Goal: Task Accomplishment & Management: Use online tool/utility

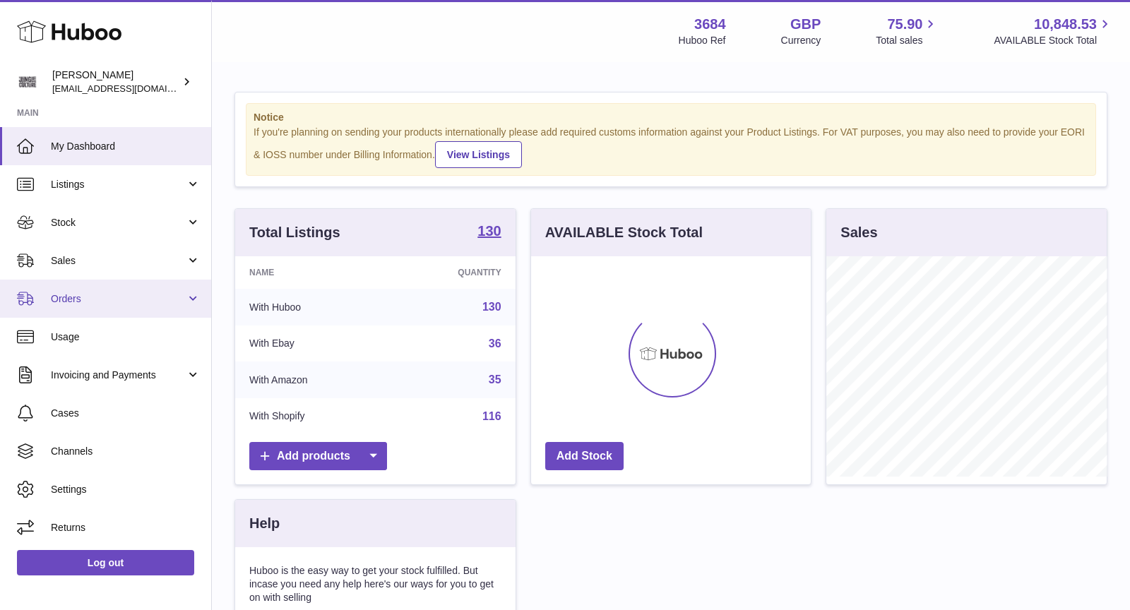
scroll to position [220, 280]
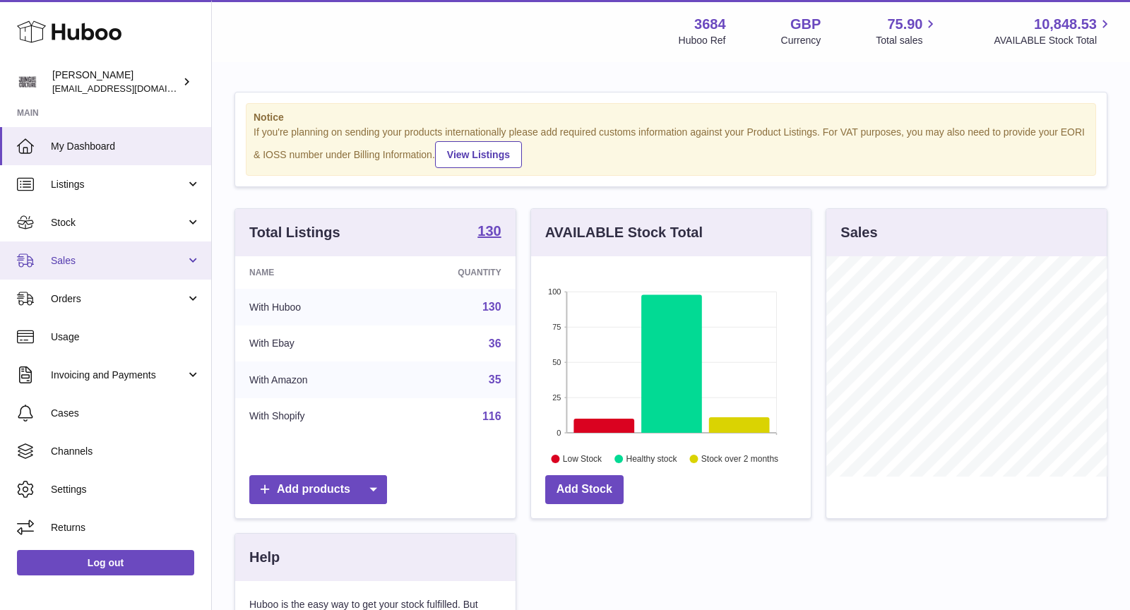
click at [77, 264] on span "Sales" at bounding box center [118, 260] width 135 height 13
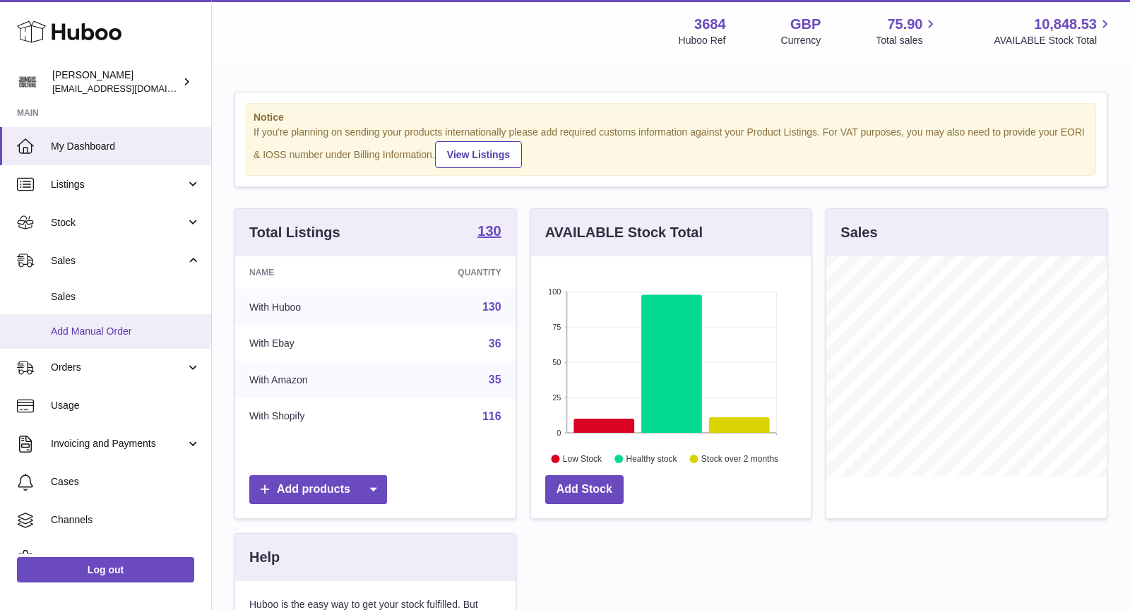
click at [100, 333] on span "Add Manual Order" at bounding box center [126, 331] width 150 height 13
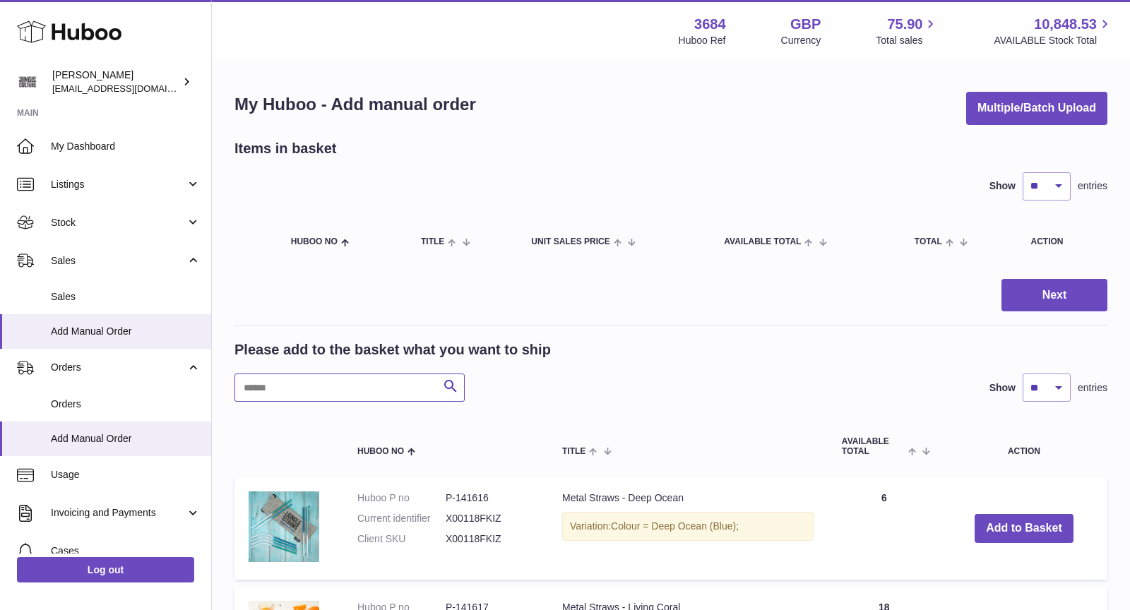
click at [331, 386] on input "text" at bounding box center [350, 388] width 230 height 28
paste input "**********"
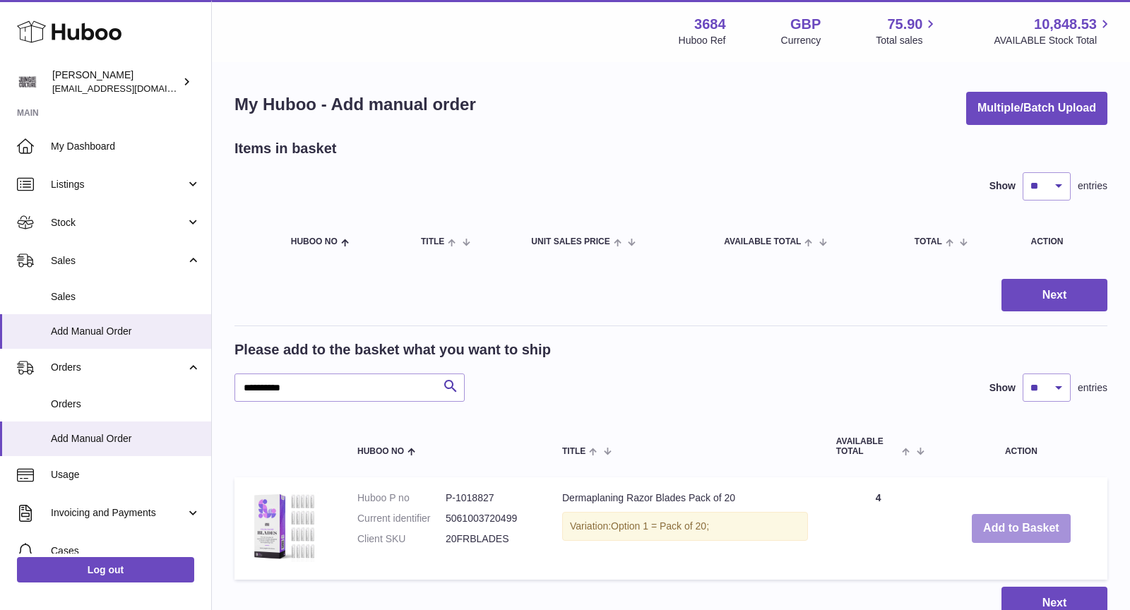
click at [1046, 525] on button "Add to Basket" at bounding box center [1021, 528] width 99 height 29
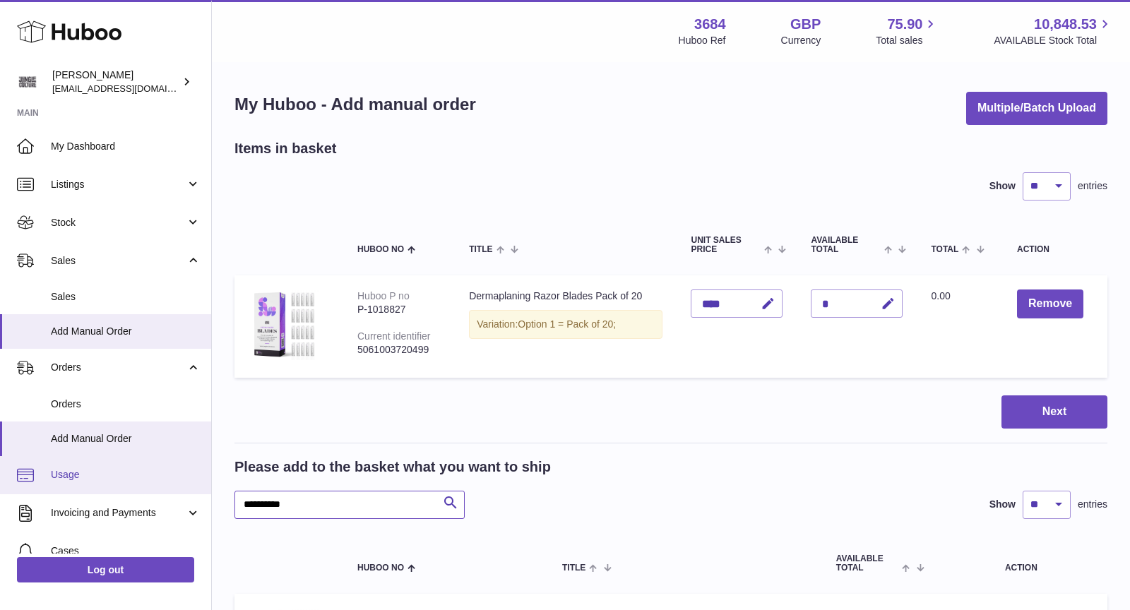
drag, startPoint x: 351, startPoint y: 507, endPoint x: 124, endPoint y: 489, distance: 227.5
click at [124, 489] on div "Huboo Christopher Chalk theinternationalventure@gmail.com Main My Dashboard Lis…" at bounding box center [565, 424] width 1130 height 848
paste input "text"
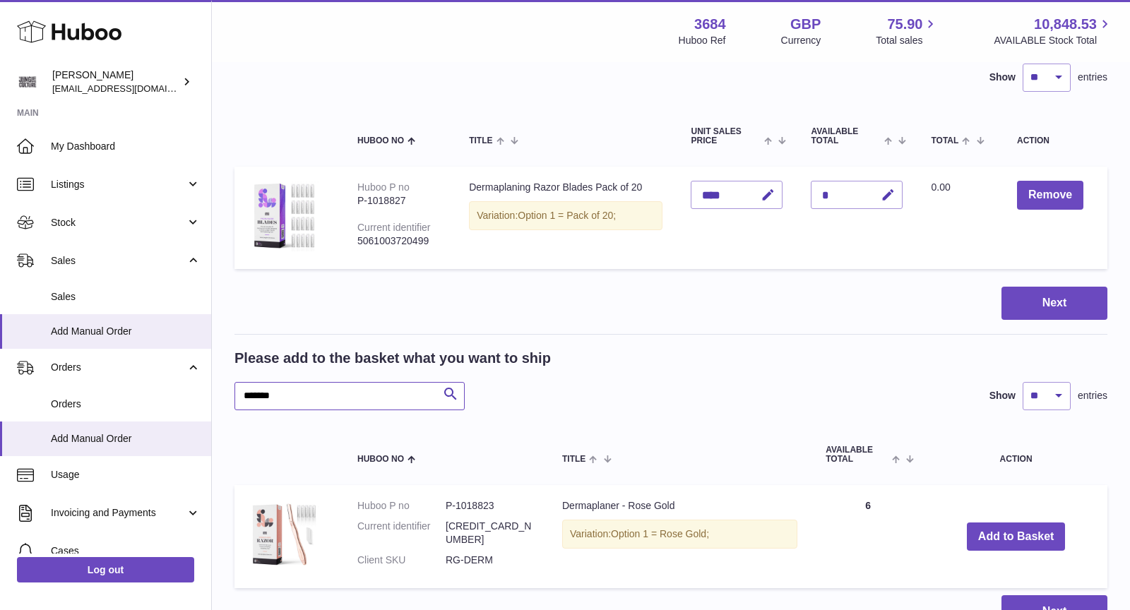
scroll to position [122, 0]
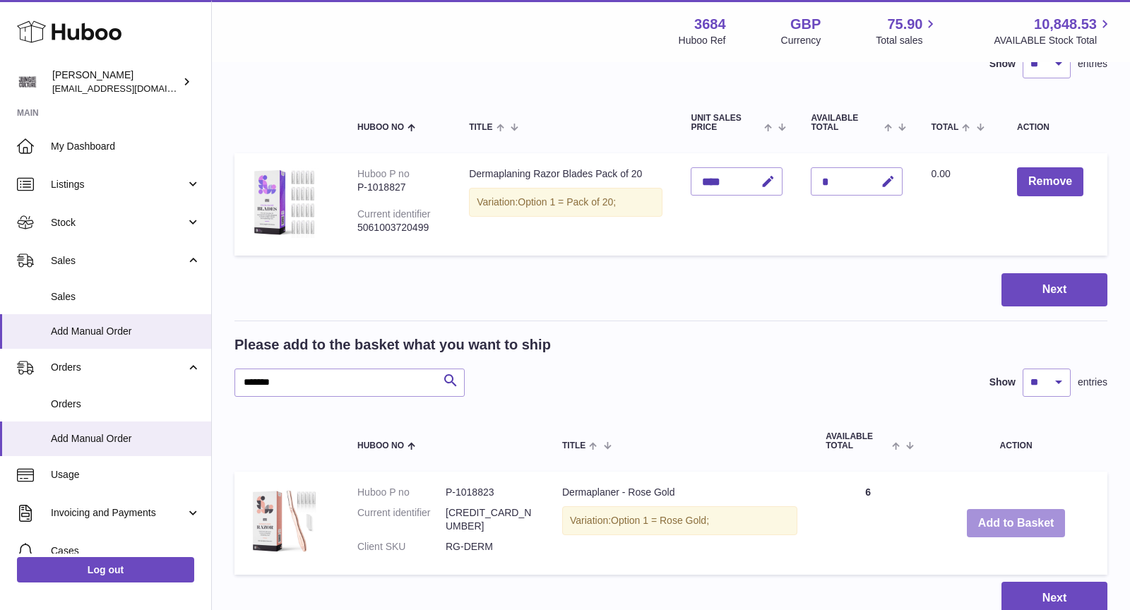
click at [1018, 522] on button "Add to Basket" at bounding box center [1016, 523] width 99 height 29
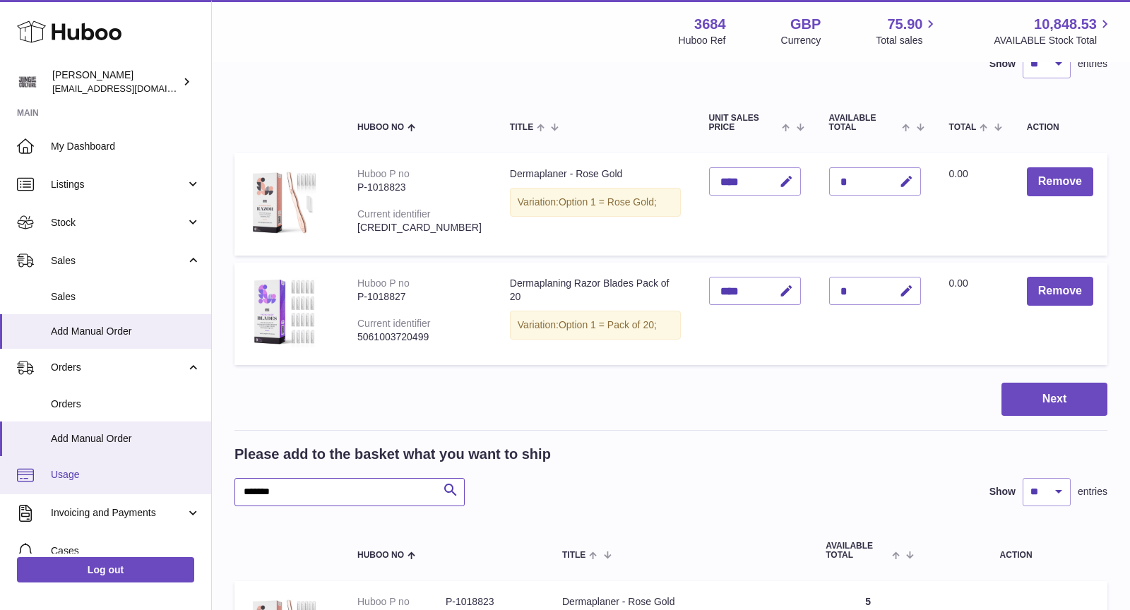
drag, startPoint x: 332, startPoint y: 492, endPoint x: 162, endPoint y: 477, distance: 170.9
click at [162, 477] on div "Huboo Christopher Chalk theinternationalventure@gmail.com Main My Dashboard Lis…" at bounding box center [565, 357] width 1130 height 958
paste input "***"
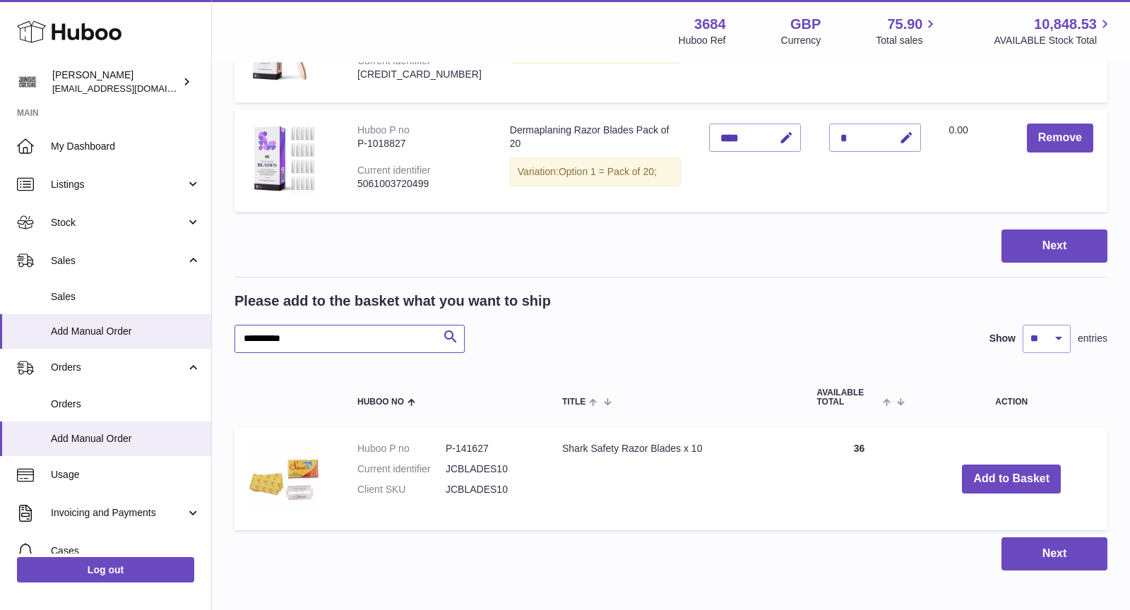
scroll to position [280, 0]
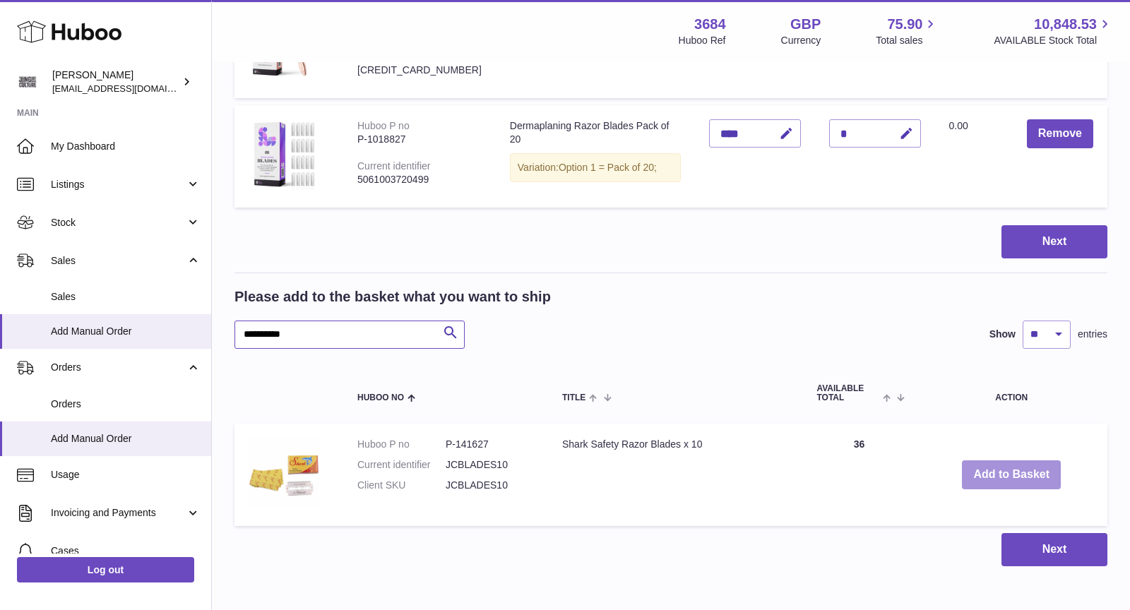
type input "**********"
click at [993, 472] on button "Add to Basket" at bounding box center [1011, 475] width 99 height 29
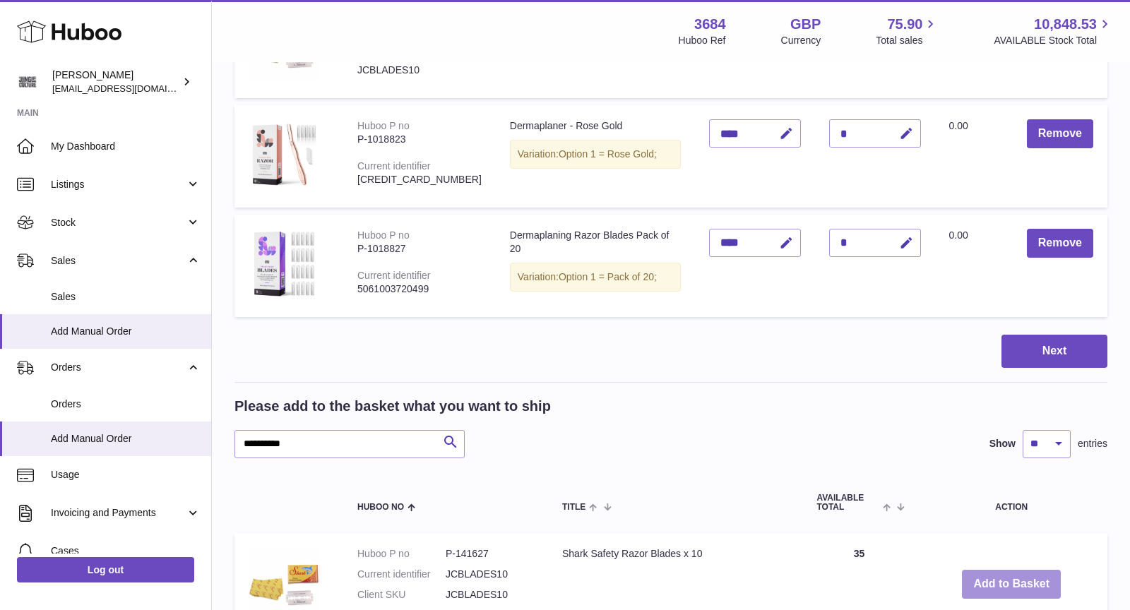
scroll to position [389, 0]
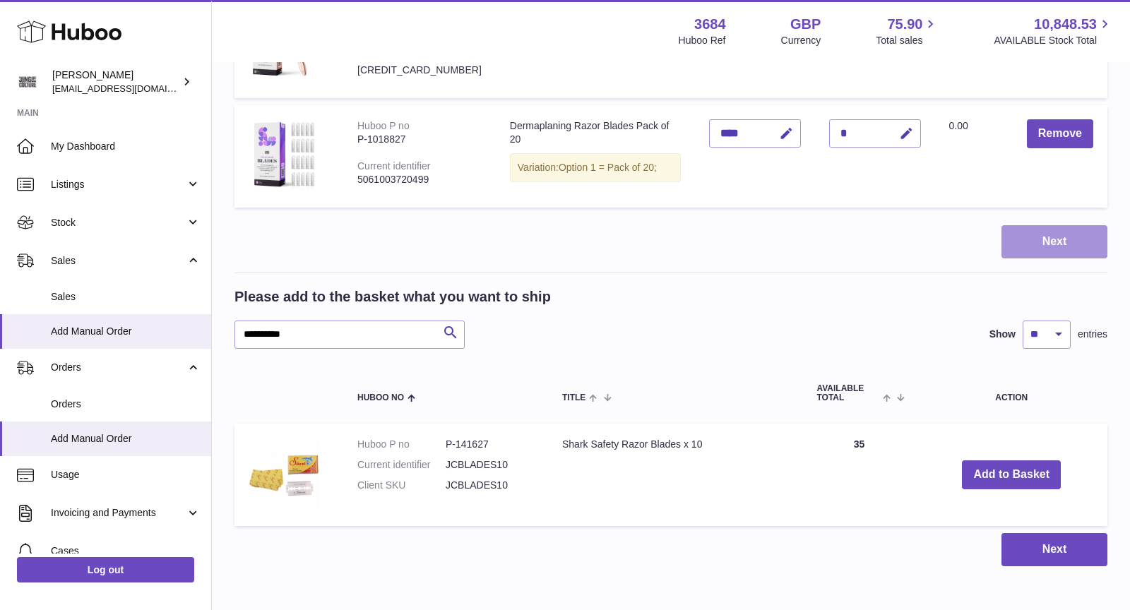
click at [1049, 247] on button "Next" at bounding box center [1055, 241] width 106 height 33
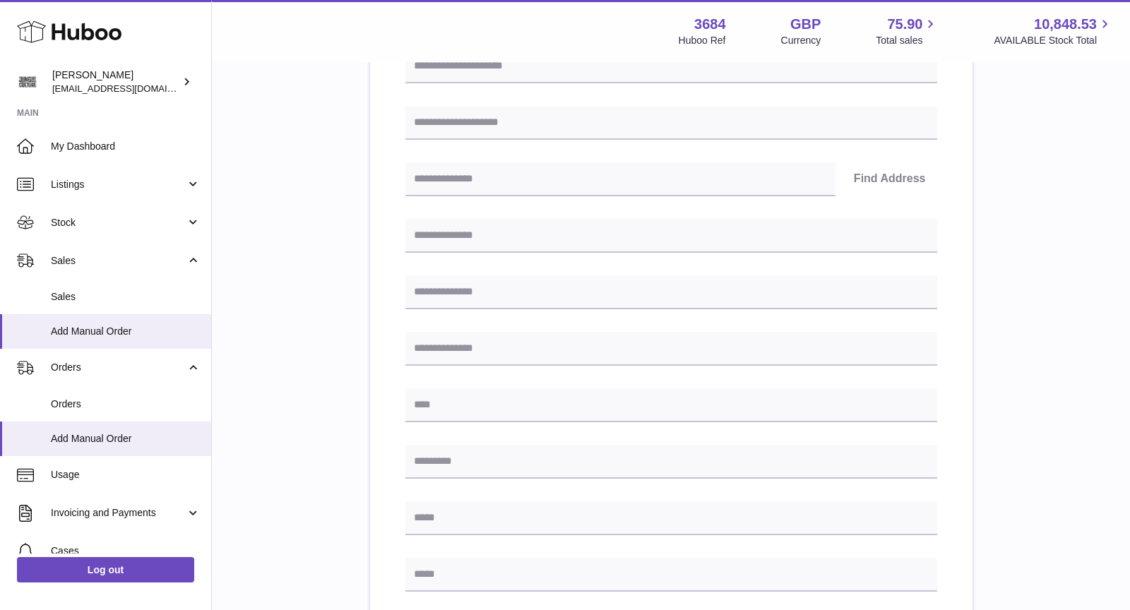
scroll to position [568, 0]
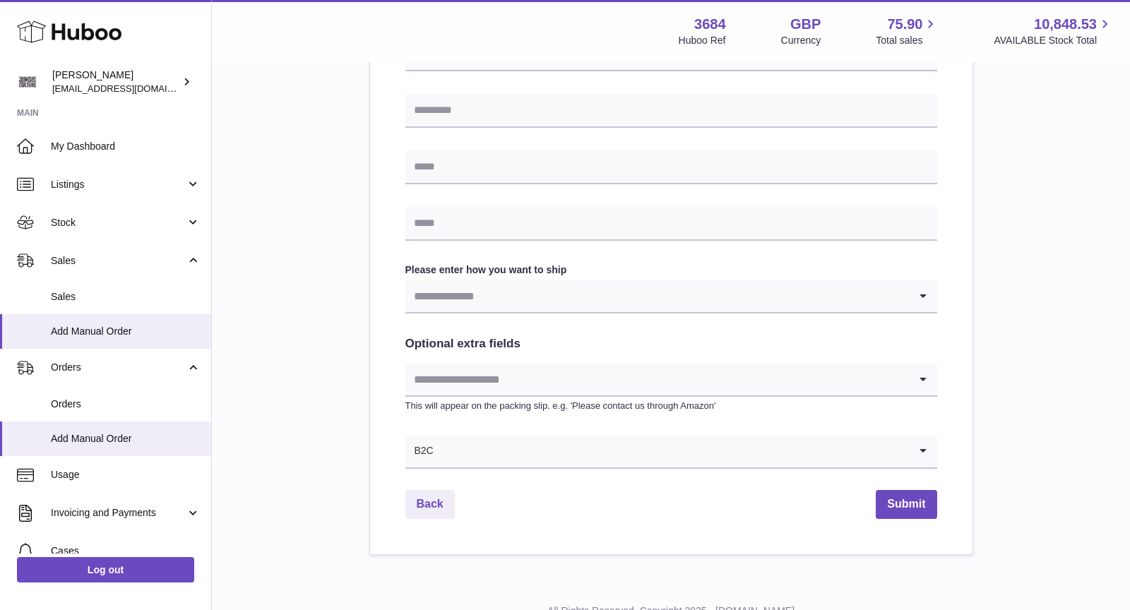
click at [652, 288] on input "Search for option" at bounding box center [657, 296] width 504 height 32
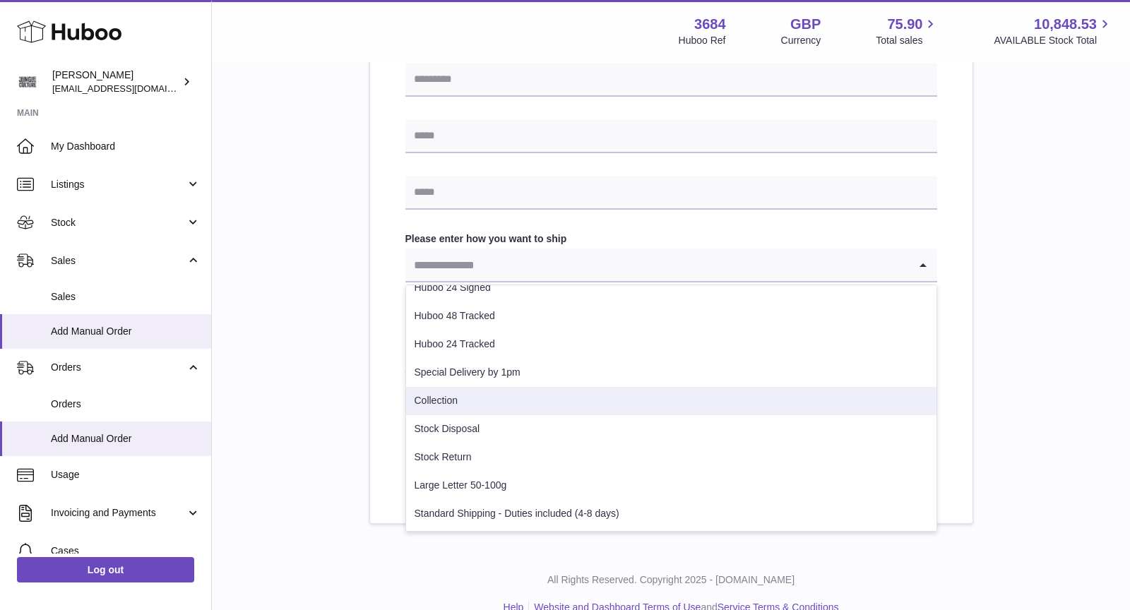
scroll to position [88, 0]
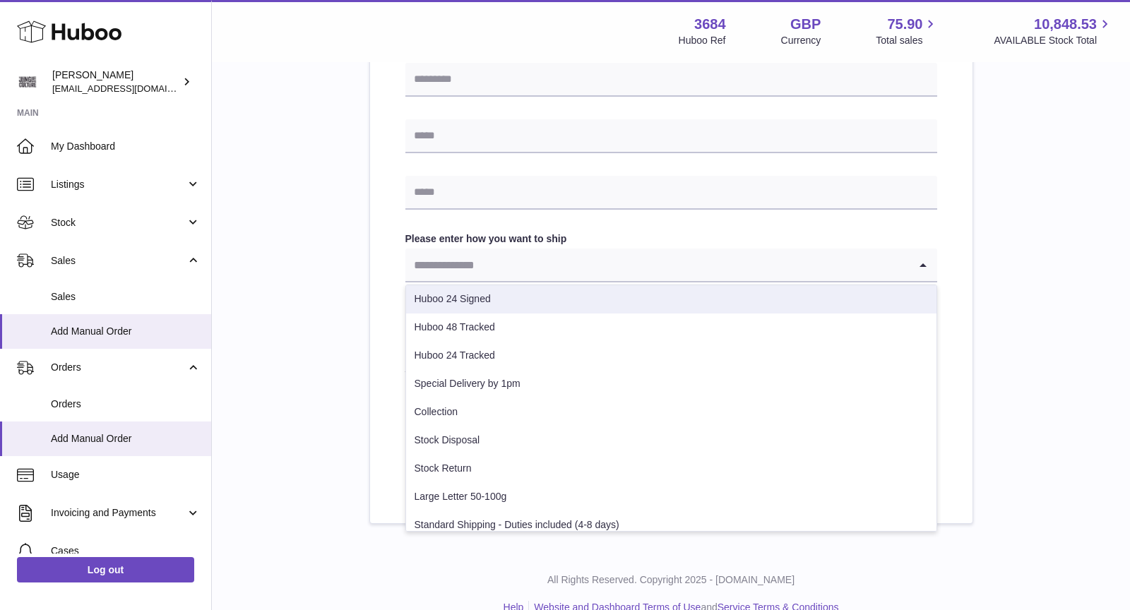
click at [1036, 257] on div "Please enter where you want to ship the items UK Europe World Find Address Plea…" at bounding box center [671, 32] width 873 height 984
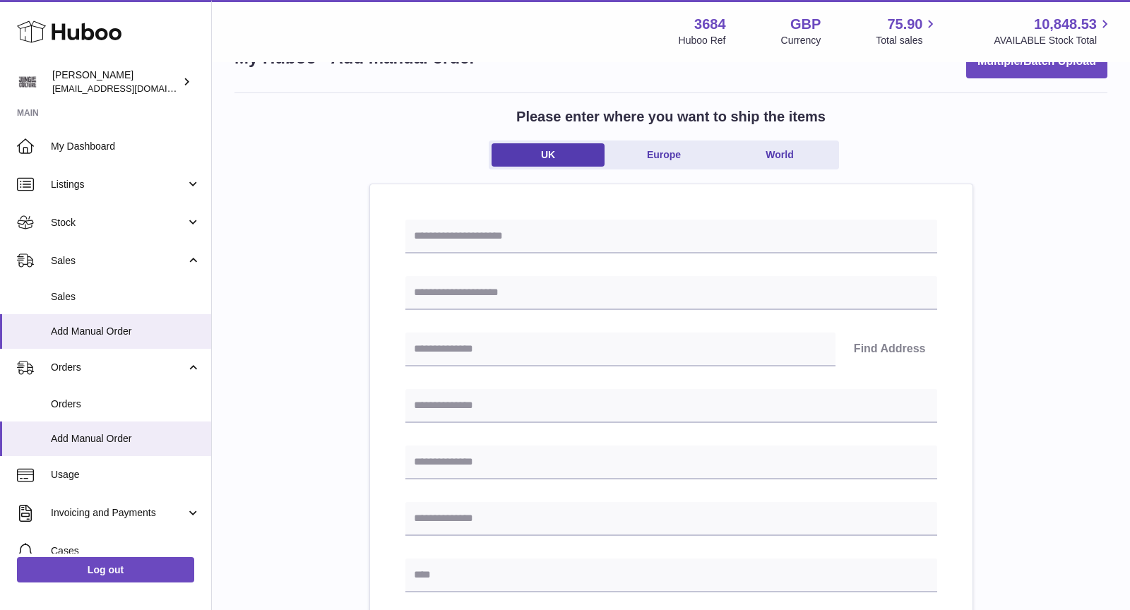
scroll to position [0, 0]
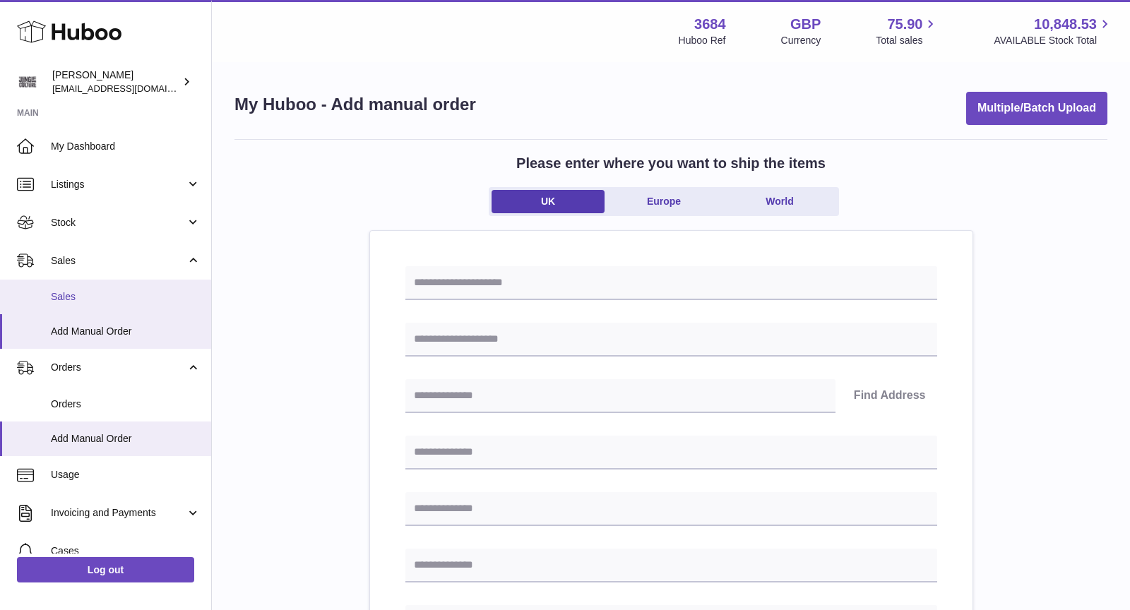
click at [74, 293] on span "Sales" at bounding box center [126, 296] width 150 height 13
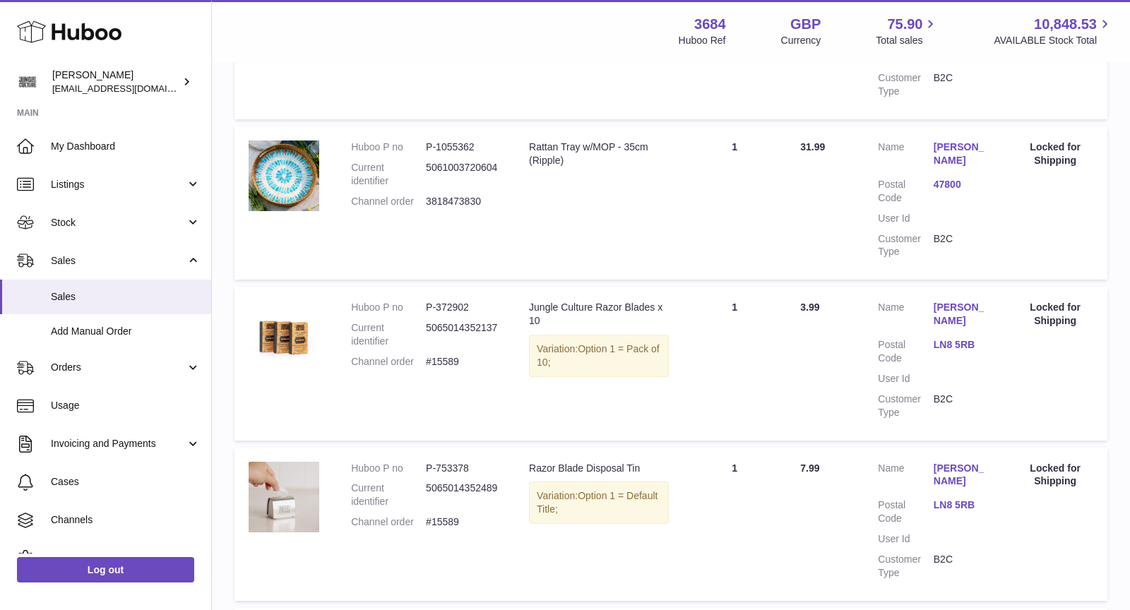
scroll to position [1537, 0]
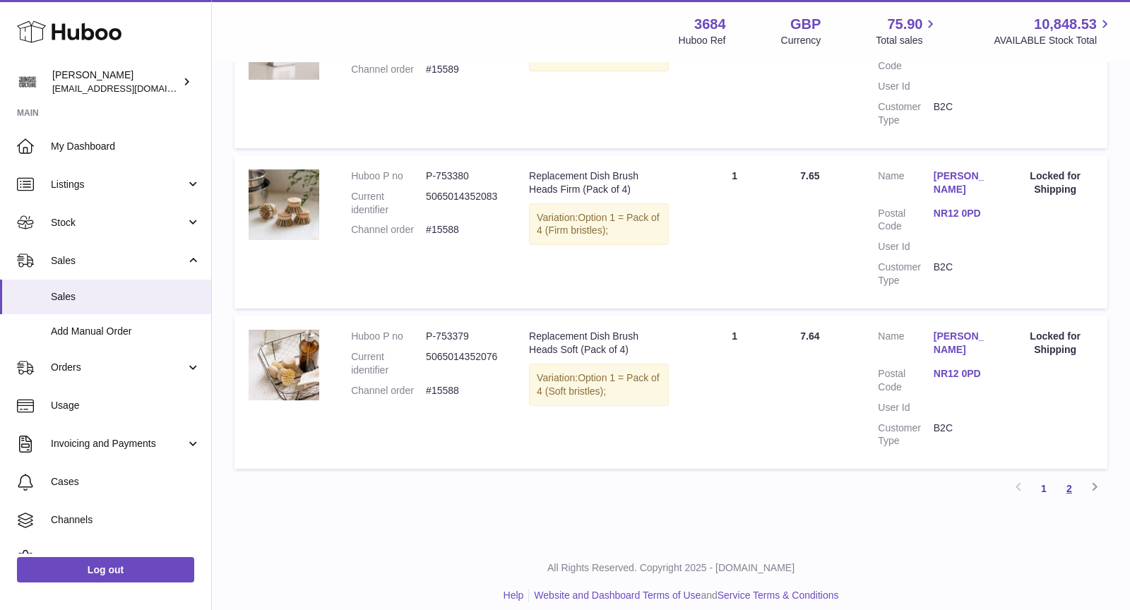
click at [1067, 476] on link "2" at bounding box center [1069, 488] width 25 height 25
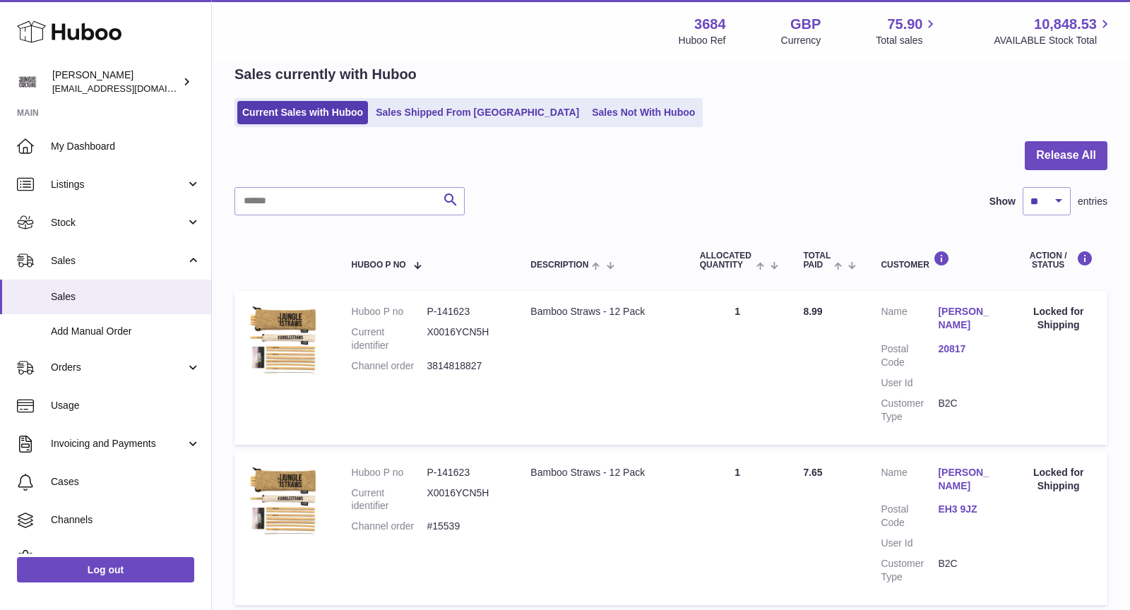
scroll to position [213, 0]
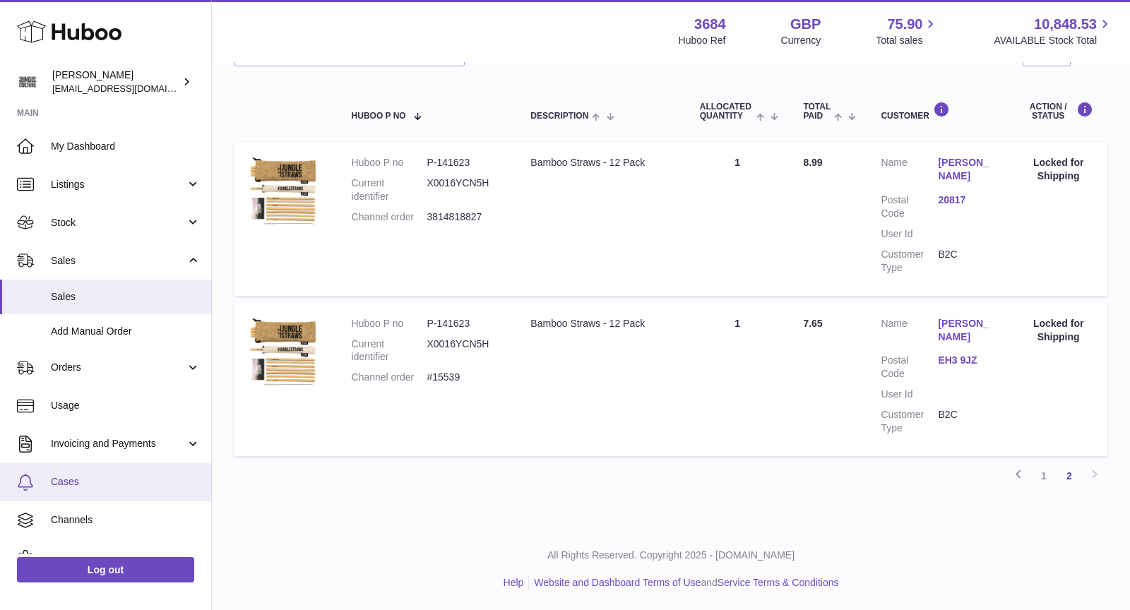
click at [79, 490] on link "Cases" at bounding box center [105, 482] width 211 height 38
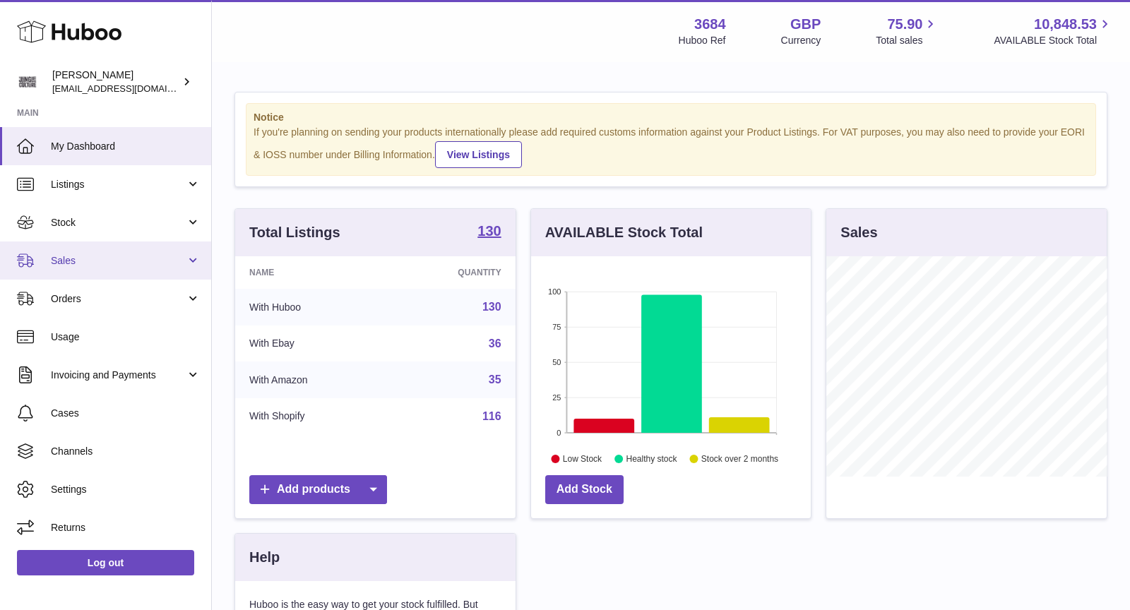
click at [83, 262] on span "Sales" at bounding box center [118, 260] width 135 height 13
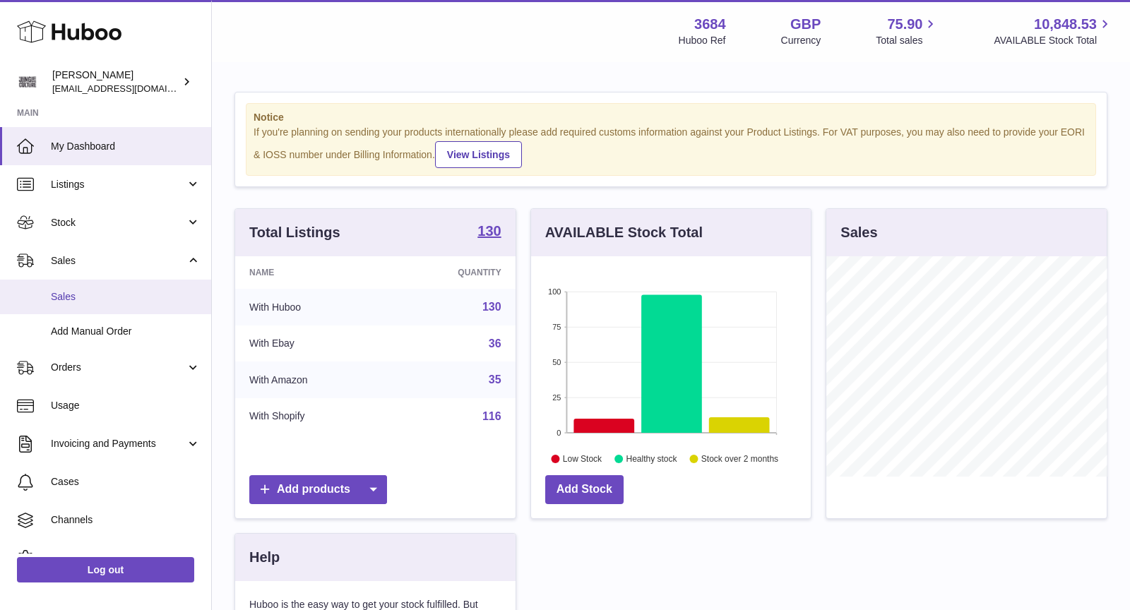
click at [93, 293] on span "Sales" at bounding box center [126, 296] width 150 height 13
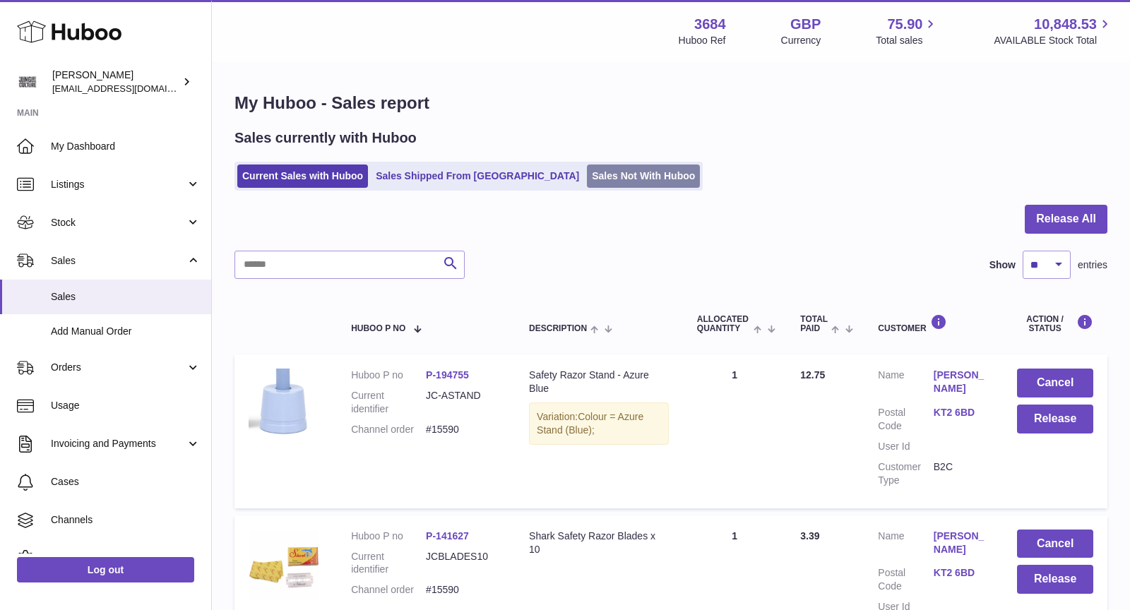
click at [587, 177] on link "Sales Not With Huboo" at bounding box center [643, 176] width 113 height 23
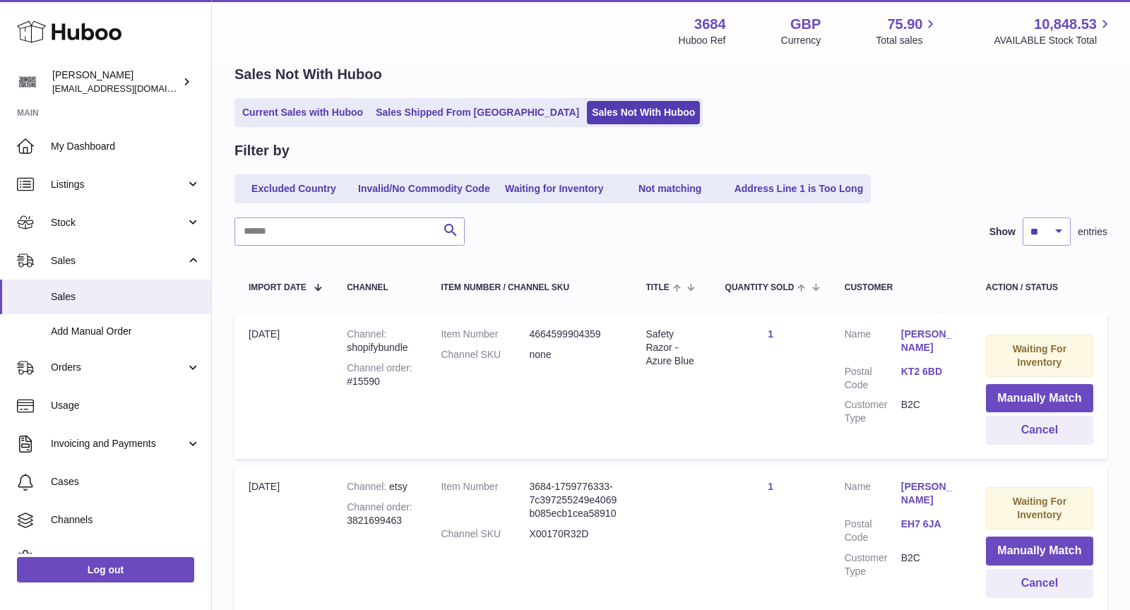
scroll to position [153, 0]
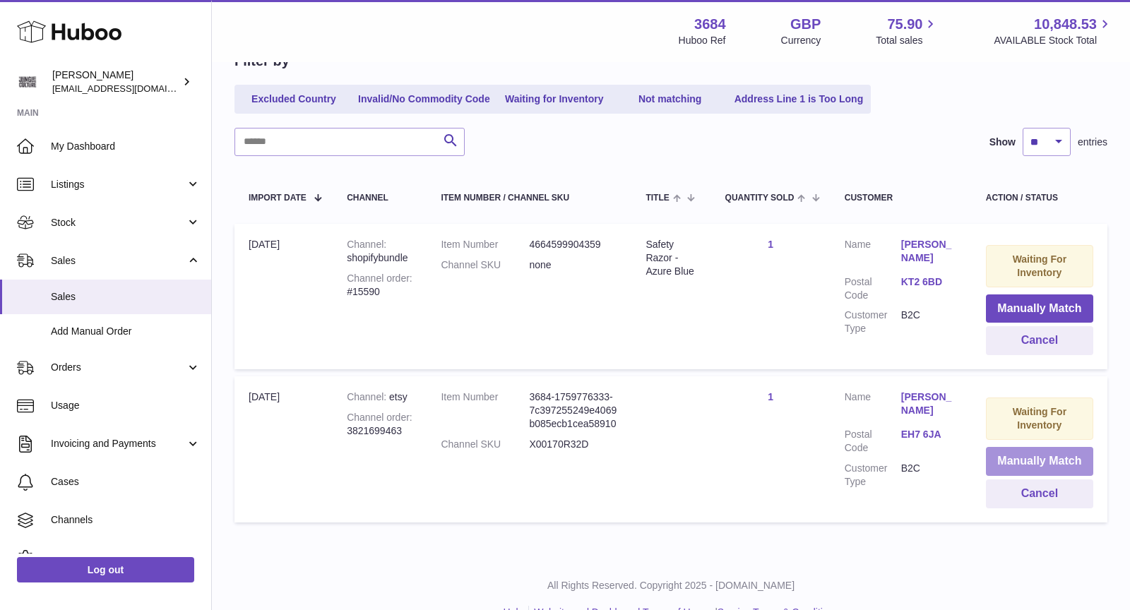
click at [1033, 457] on button "Manually Match" at bounding box center [1039, 461] width 107 height 29
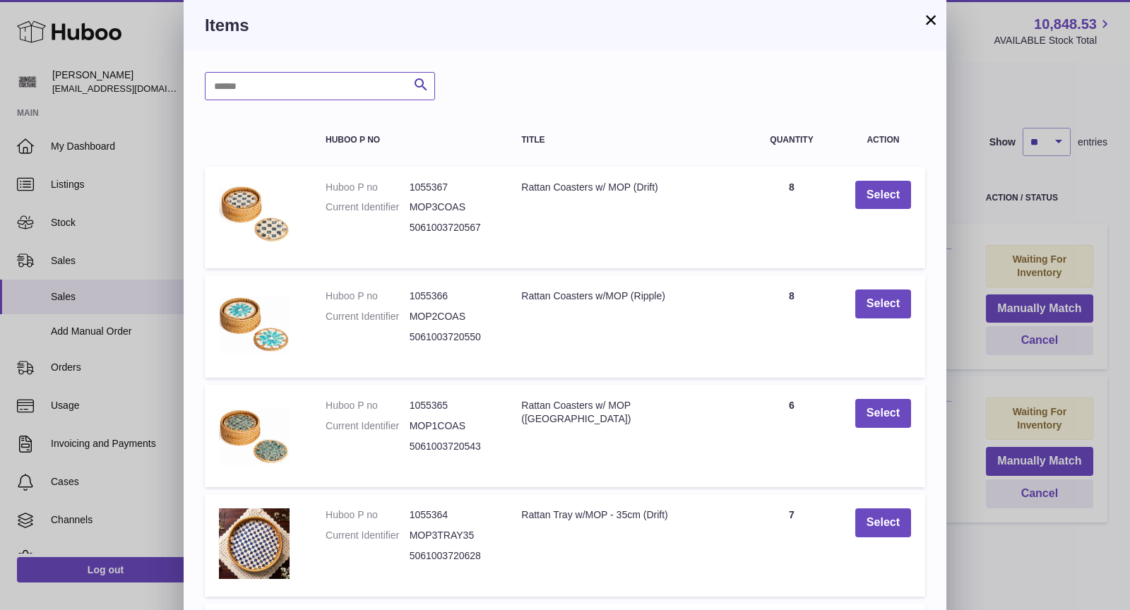
click at [358, 84] on input "text" at bounding box center [320, 86] width 230 height 28
type input "*****"
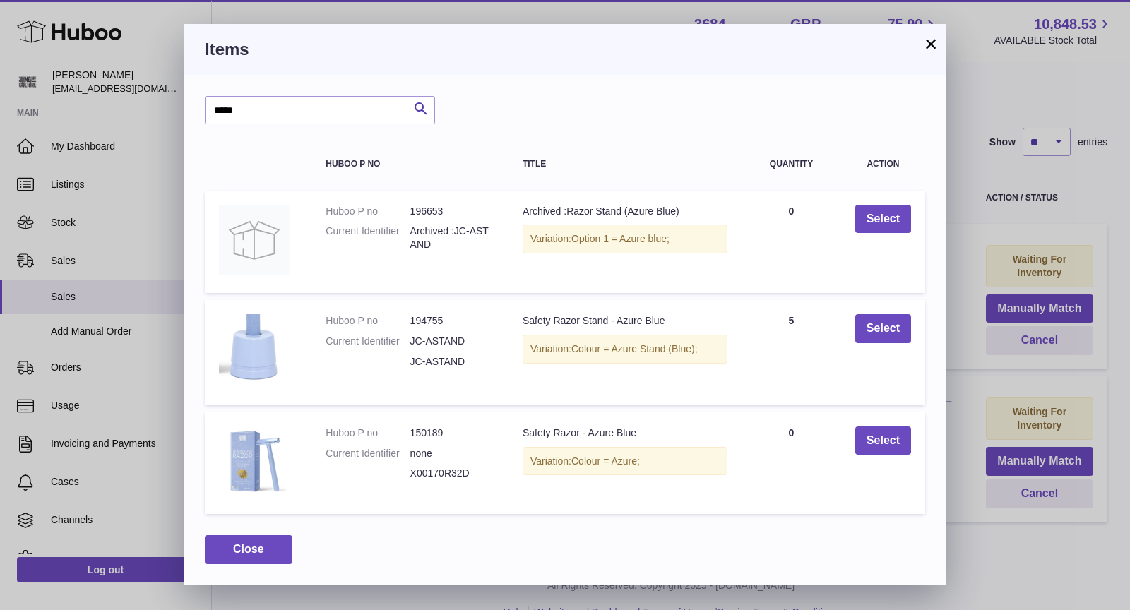
click at [931, 42] on button "×" at bounding box center [931, 43] width 17 height 17
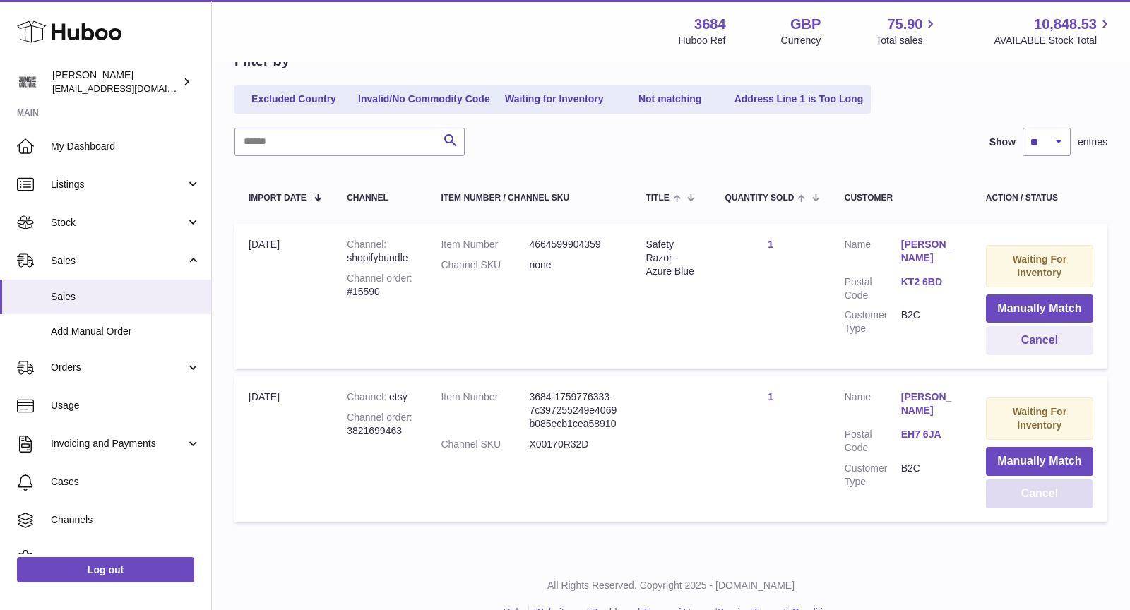
click at [1048, 495] on button "Cancel" at bounding box center [1039, 494] width 107 height 29
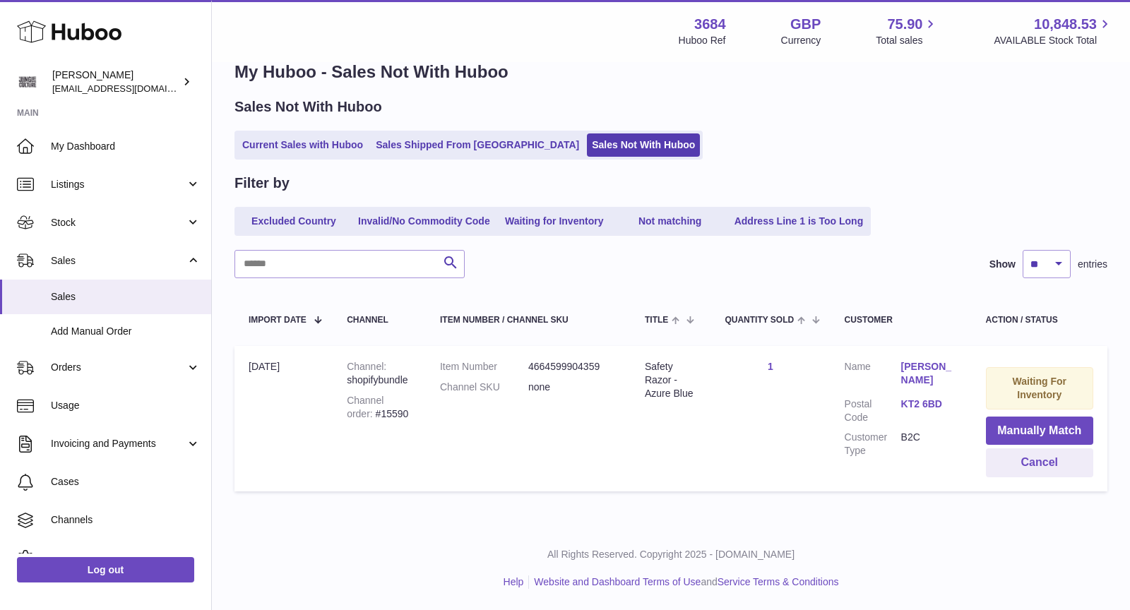
scroll to position [35, 0]
